Goal: Navigation & Orientation: Find specific page/section

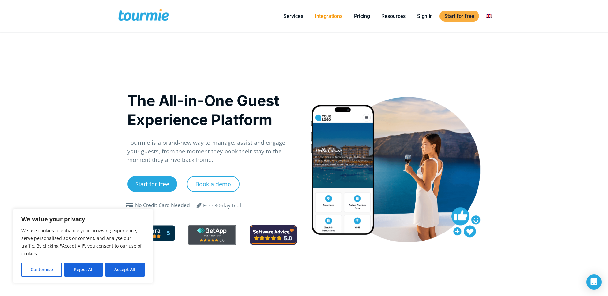
click at [326, 19] on link "Integrations" at bounding box center [328, 16] width 37 height 8
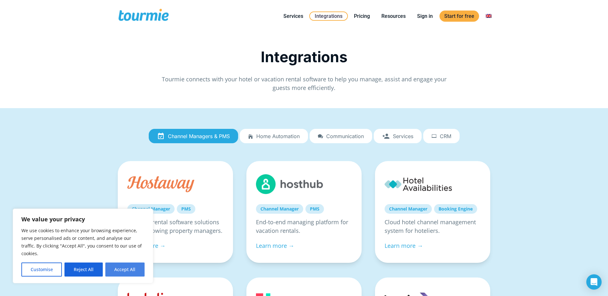
click at [127, 270] on button "Accept All" at bounding box center [124, 270] width 39 height 14
checkbox input "true"
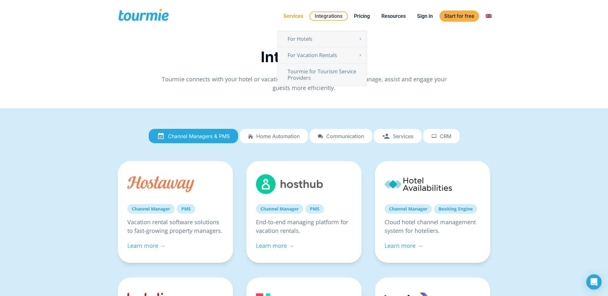
click at [291, 12] on link "Services" at bounding box center [293, 16] width 29 height 8
